Goal: Share content

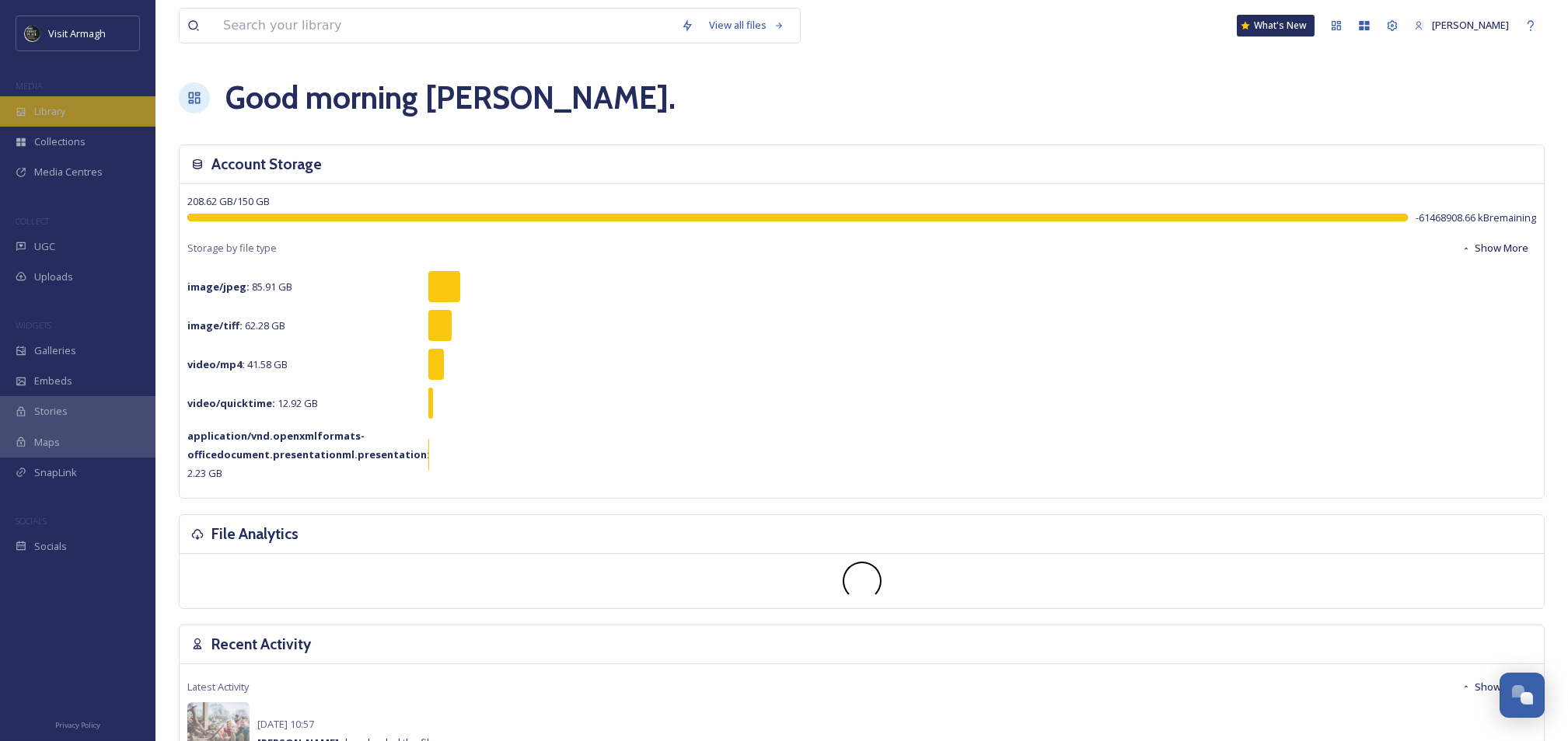
click at [60, 106] on span "Library" at bounding box center [49, 111] width 31 height 14
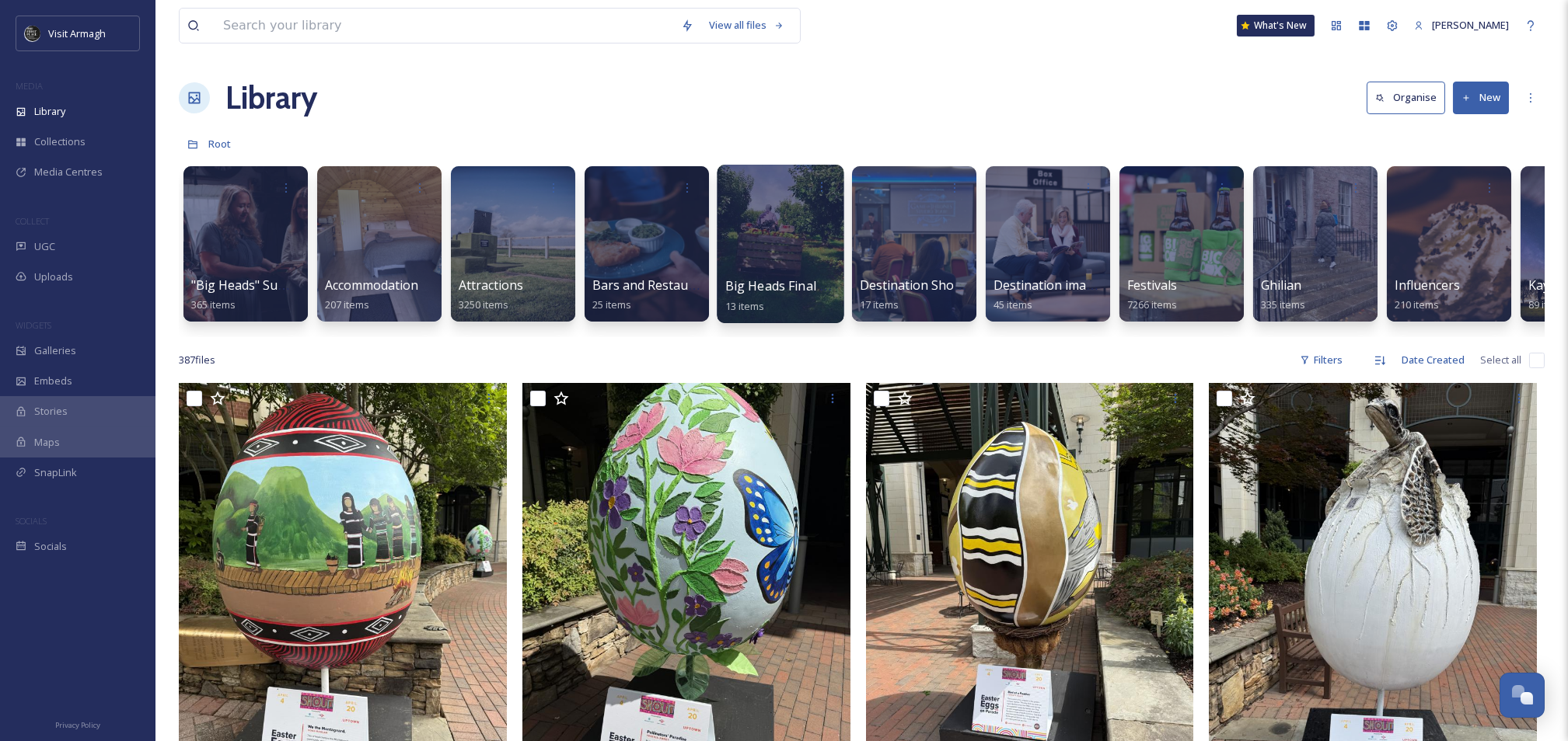
click at [787, 236] on div at bounding box center [780, 243] width 127 height 158
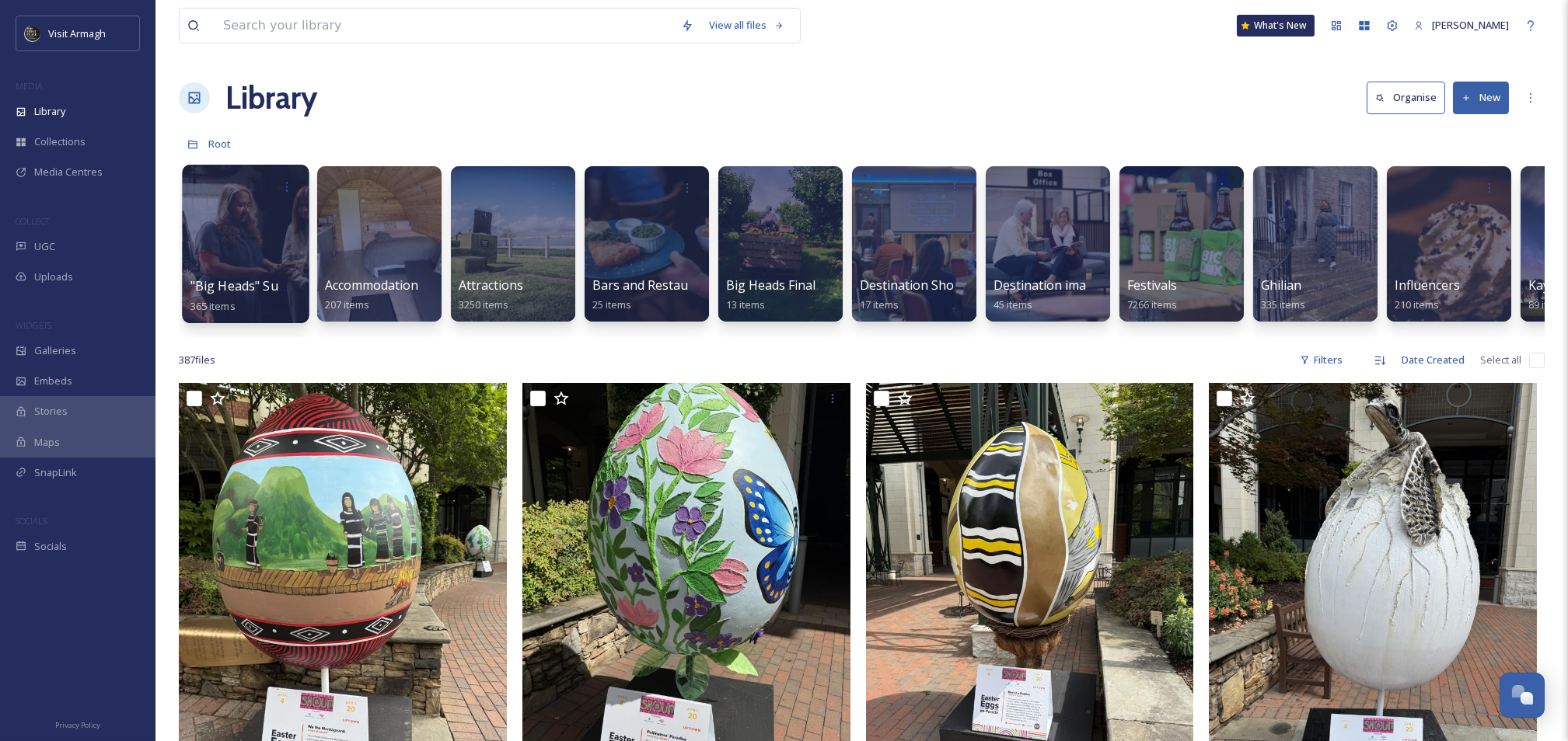
click at [238, 251] on div at bounding box center [245, 243] width 127 height 158
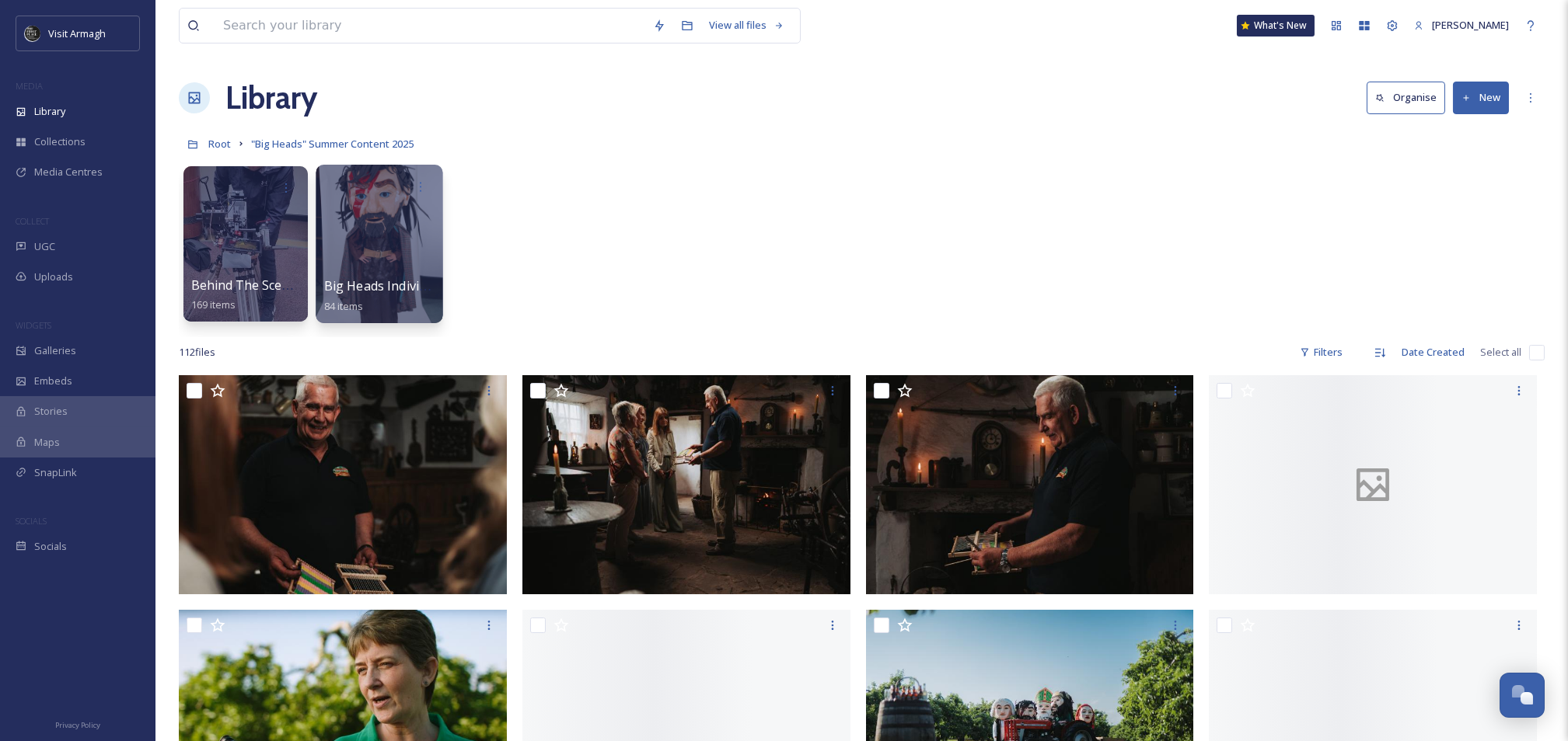
click at [398, 233] on div at bounding box center [379, 243] width 127 height 158
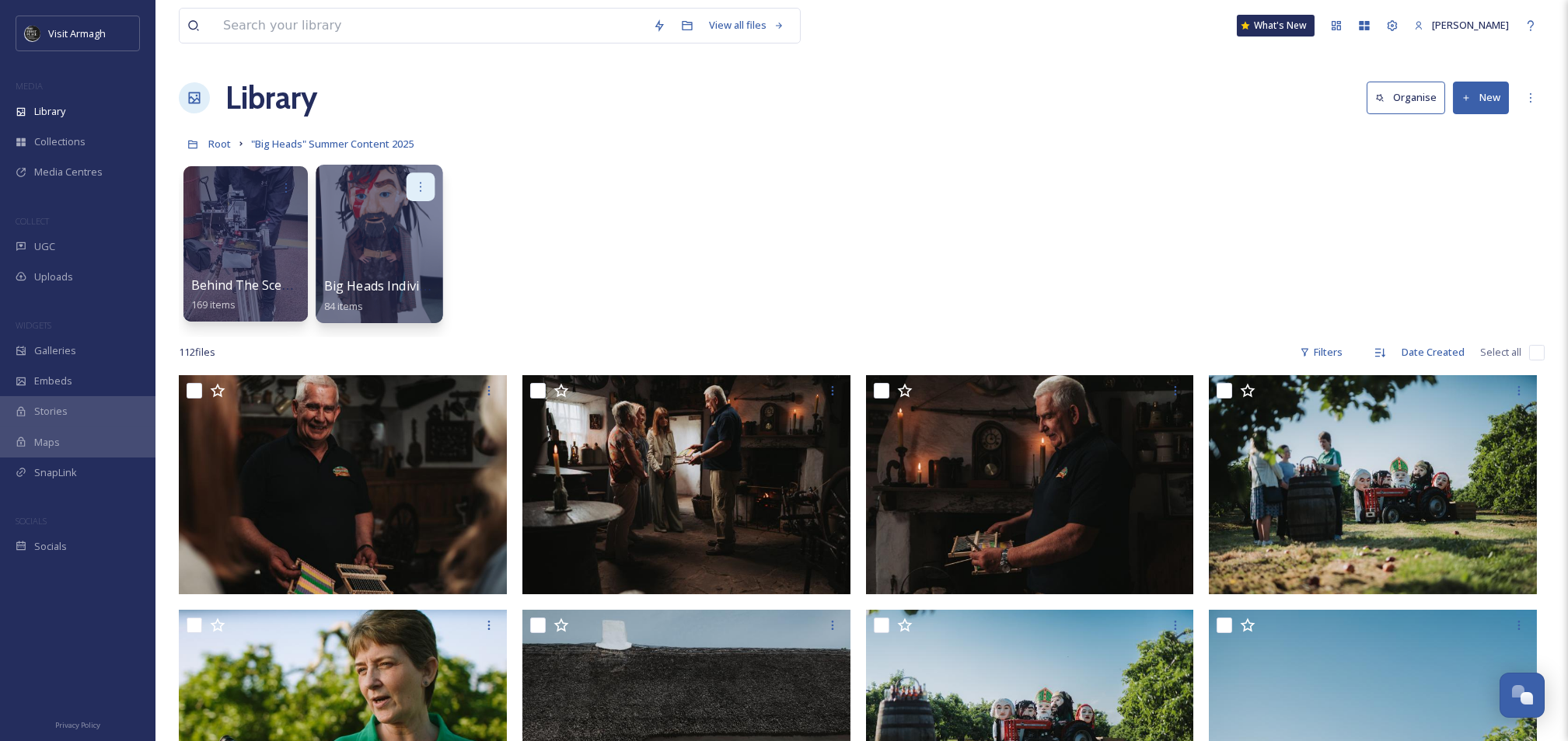
click at [427, 178] on div at bounding box center [421, 187] width 29 height 29
click at [400, 227] on span "Edit / Share" at bounding box center [382, 221] width 55 height 15
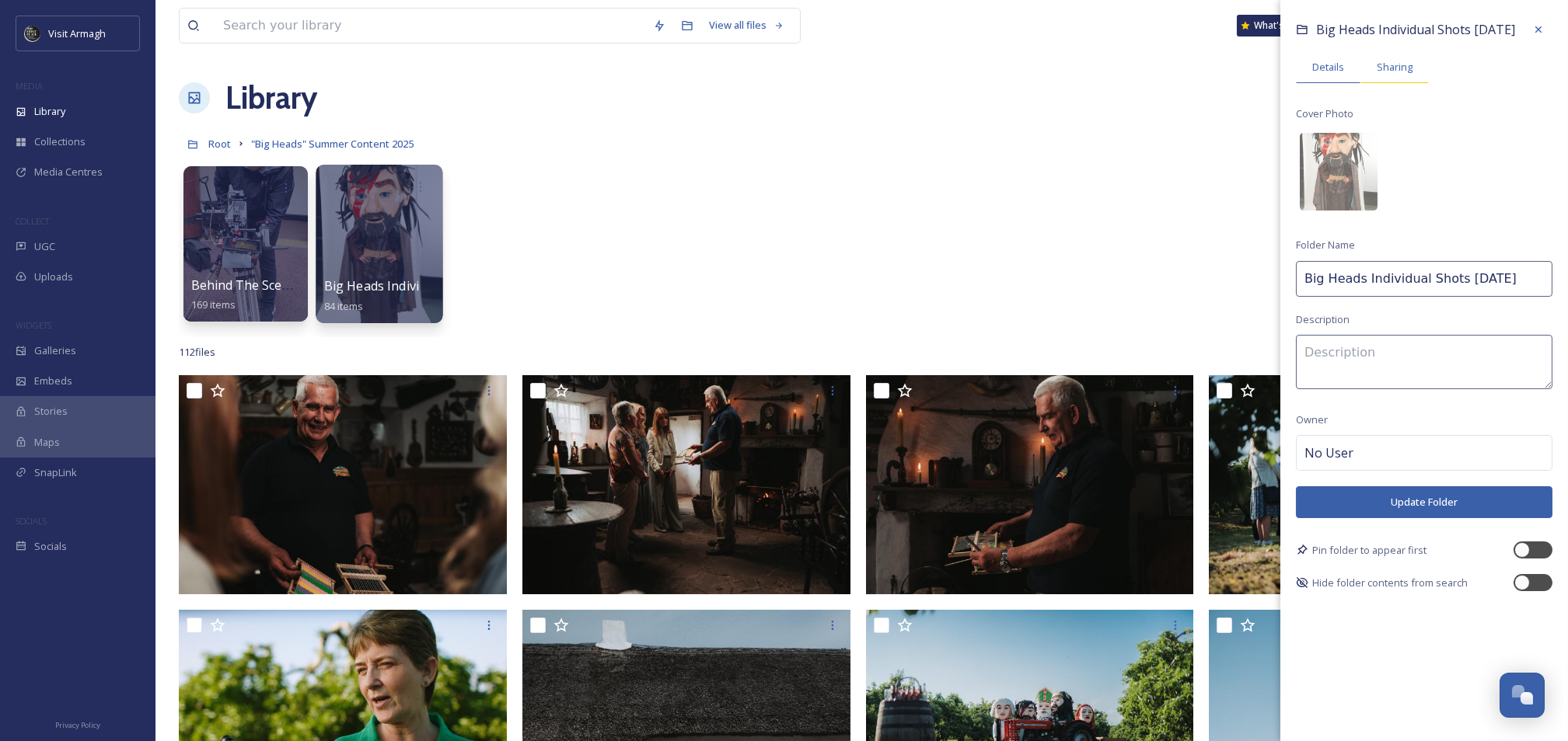
click at [1394, 66] on span "Sharing" at bounding box center [1395, 67] width 36 height 14
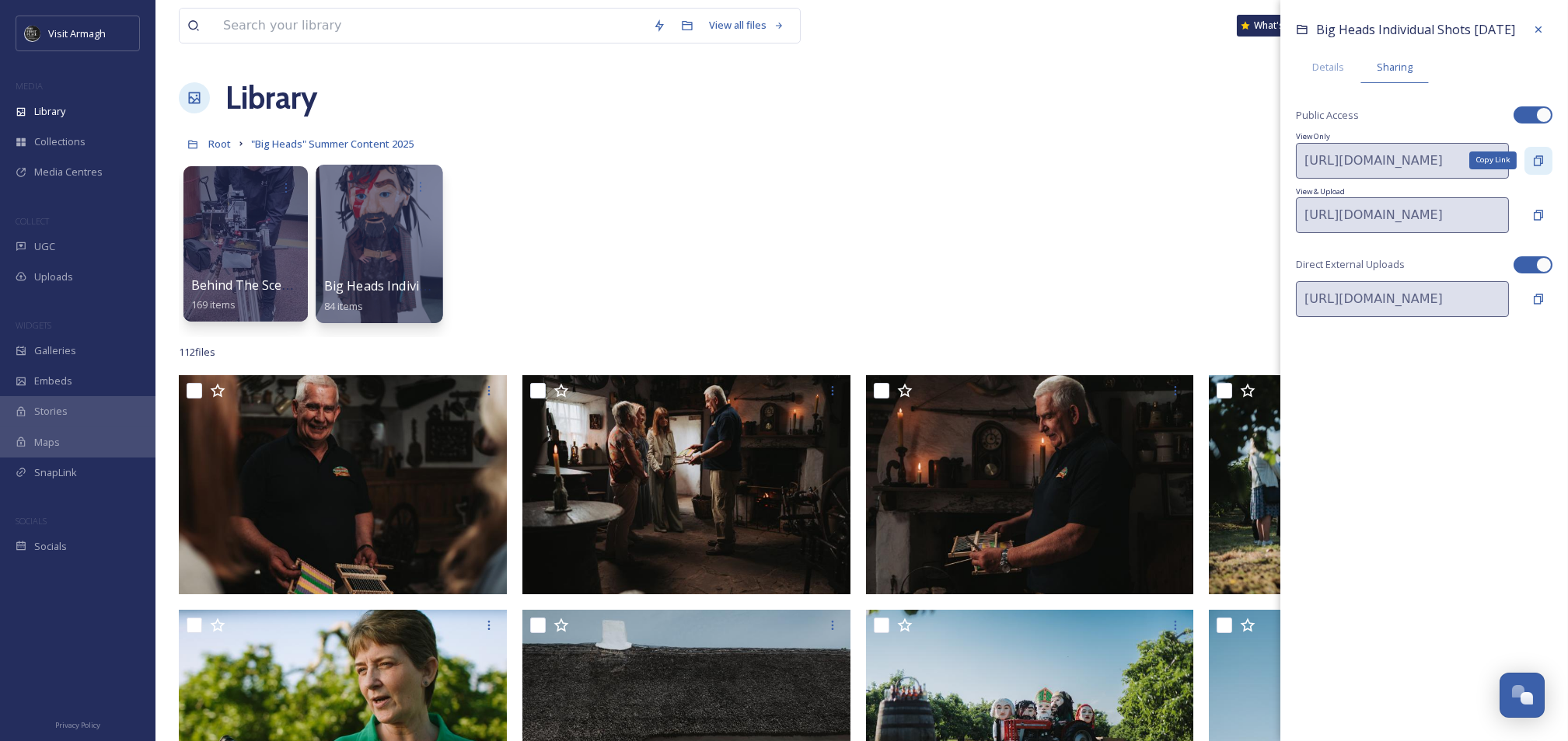
click at [1541, 158] on icon at bounding box center [1538, 161] width 13 height 13
